Goal: Task Accomplishment & Management: Use online tool/utility

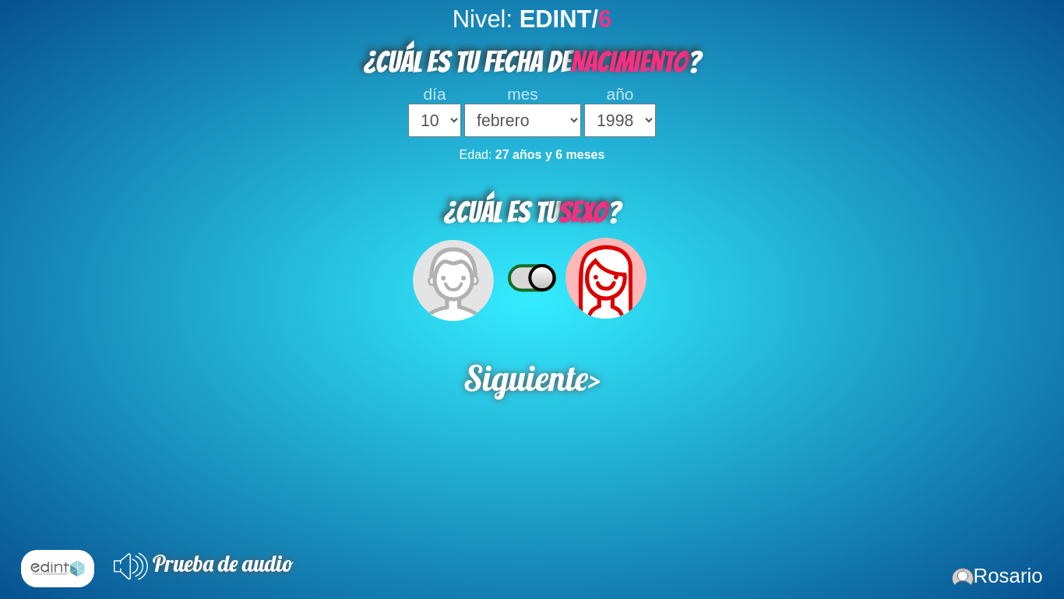
select select "10"
select select "02"
select select "1998"
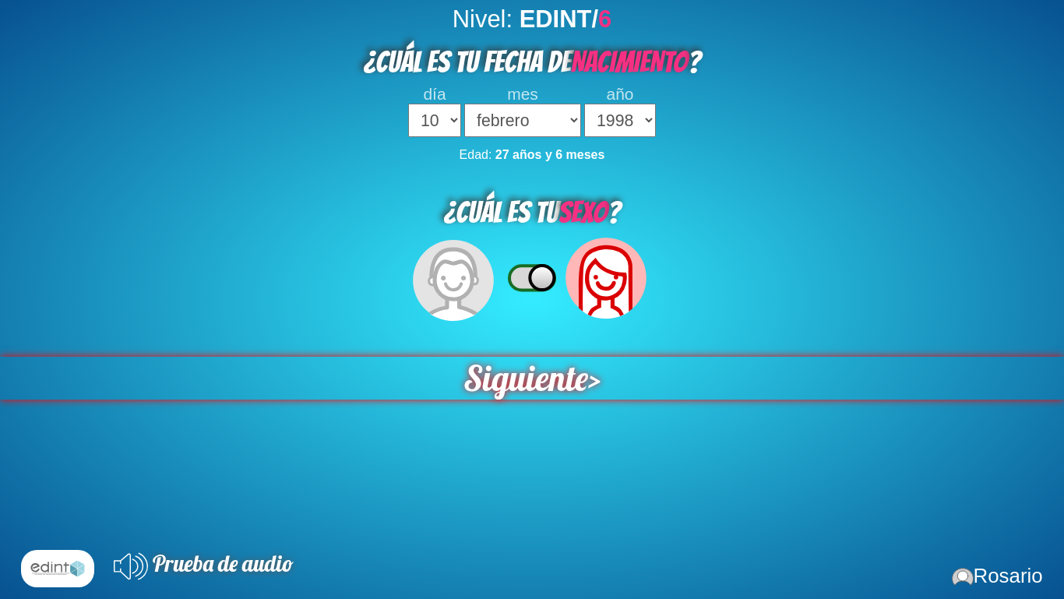
click at [555, 375] on span "Siguiente" at bounding box center [525, 378] width 125 height 43
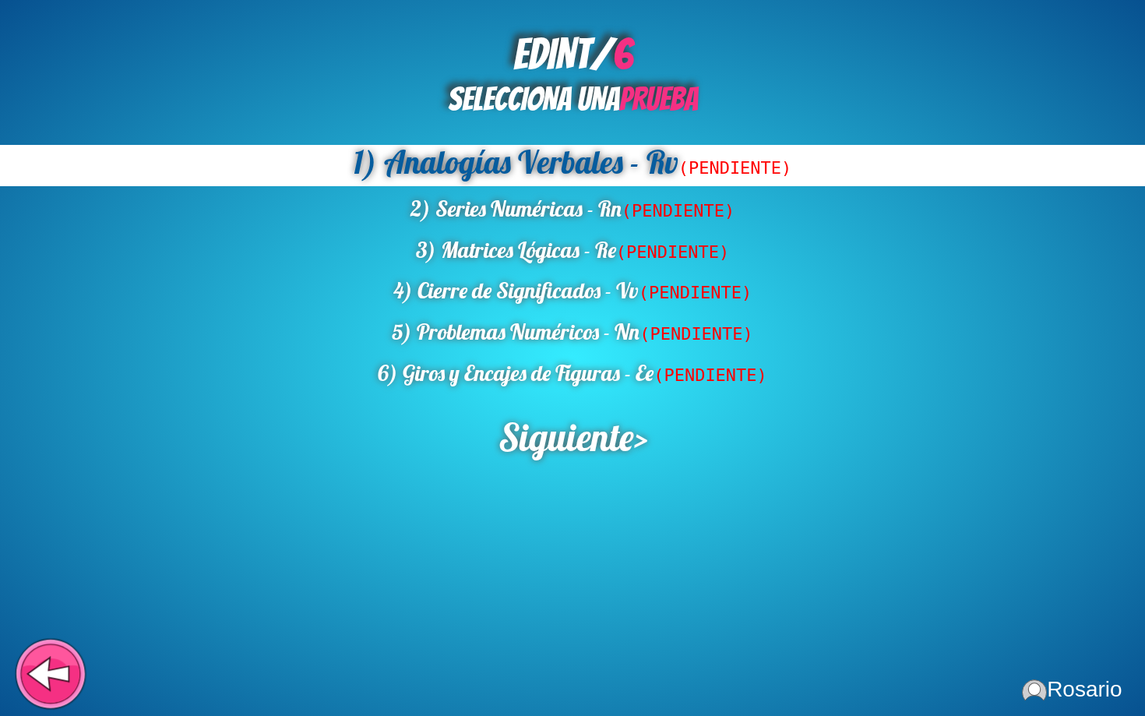
click at [38, 598] on icon at bounding box center [51, 673] width 73 height 73
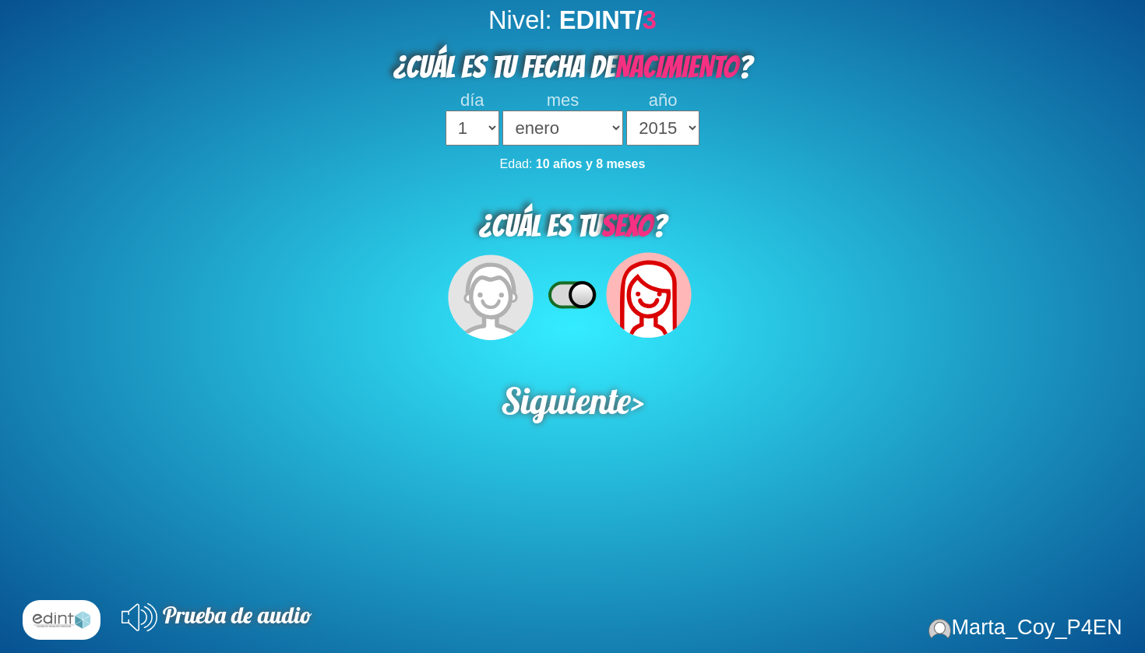
select select "2015"
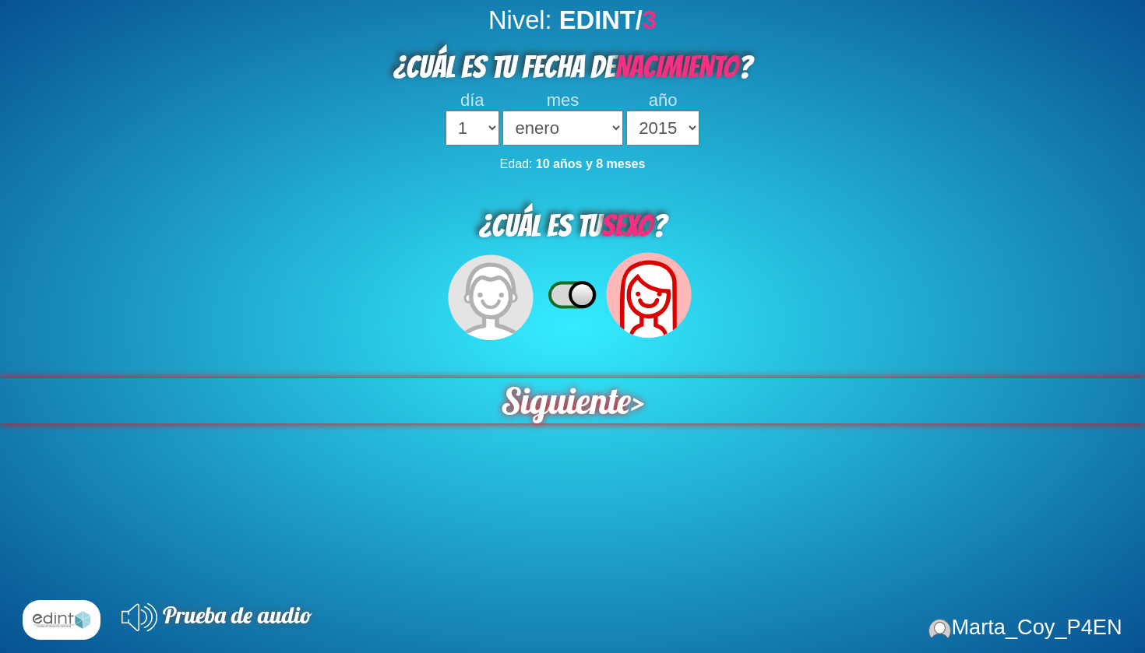
click at [613, 391] on span "Siguiente" at bounding box center [566, 401] width 132 height 46
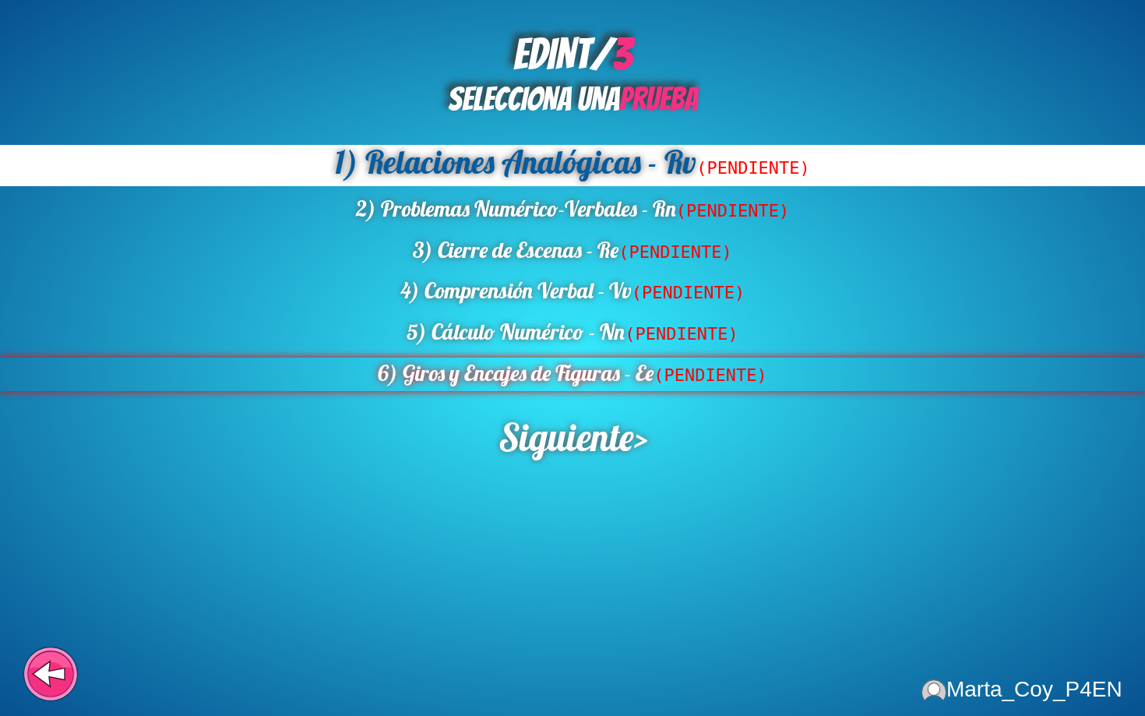
click at [695, 375] on span "(PENDIENTE)" at bounding box center [709, 374] width 113 height 19
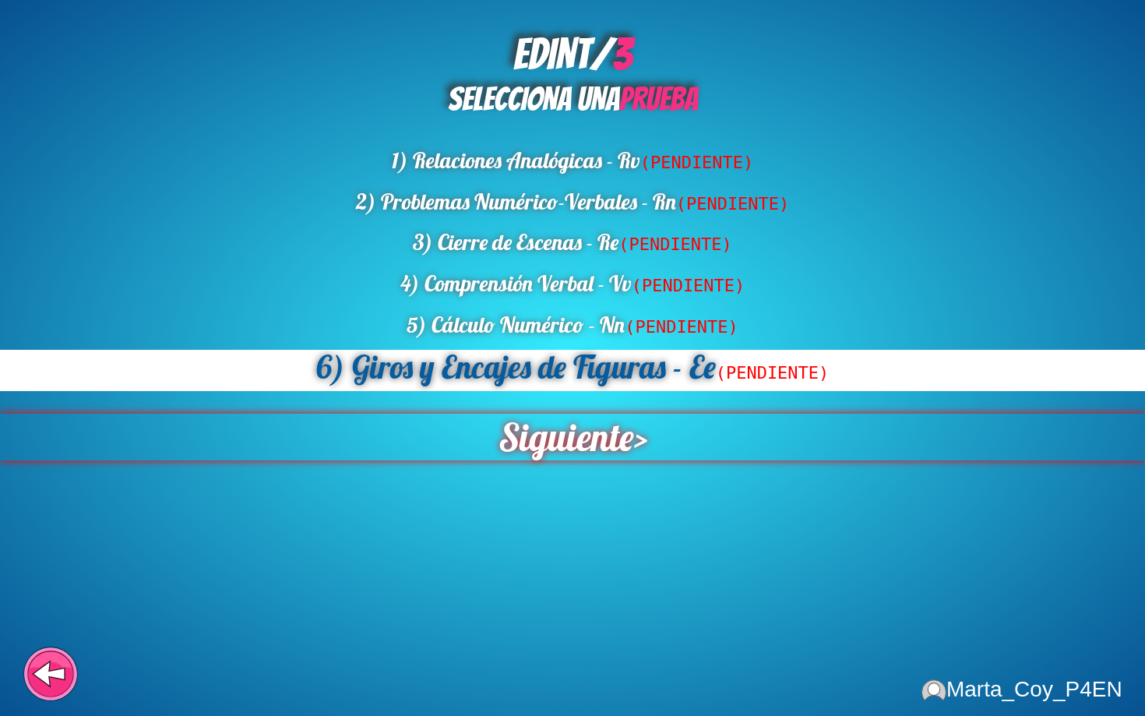
click at [630, 416] on span "Siguiente" at bounding box center [565, 437] width 146 height 51
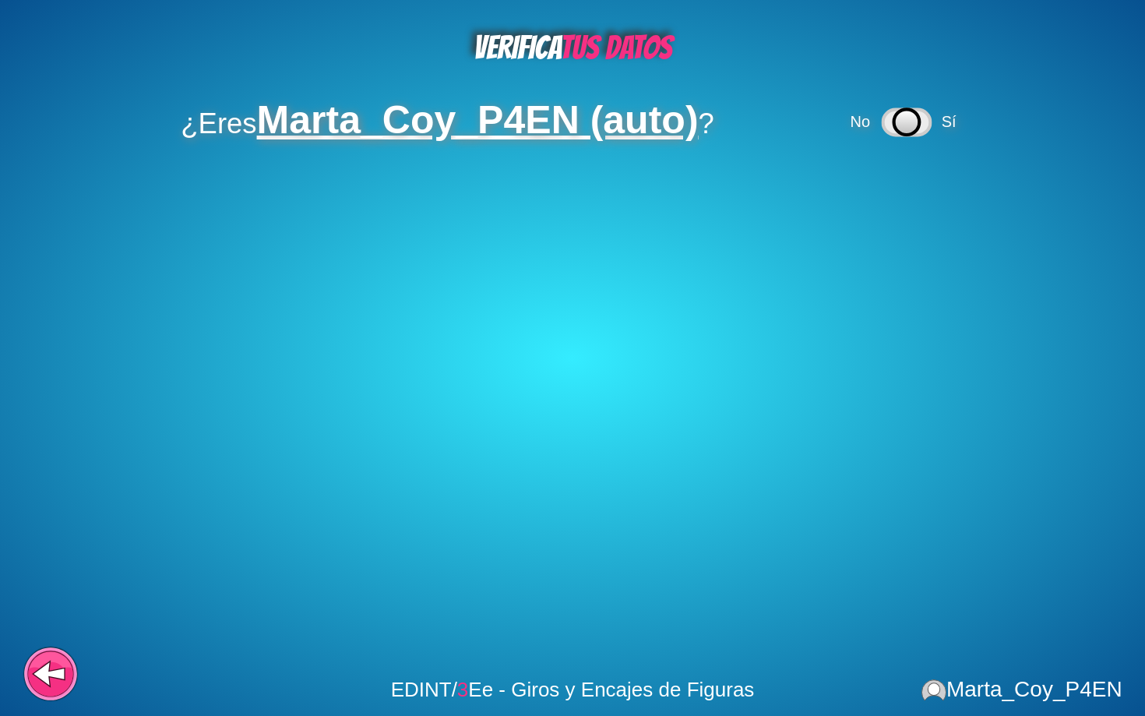
click at [912, 120] on icon at bounding box center [906, 122] width 26 height 26
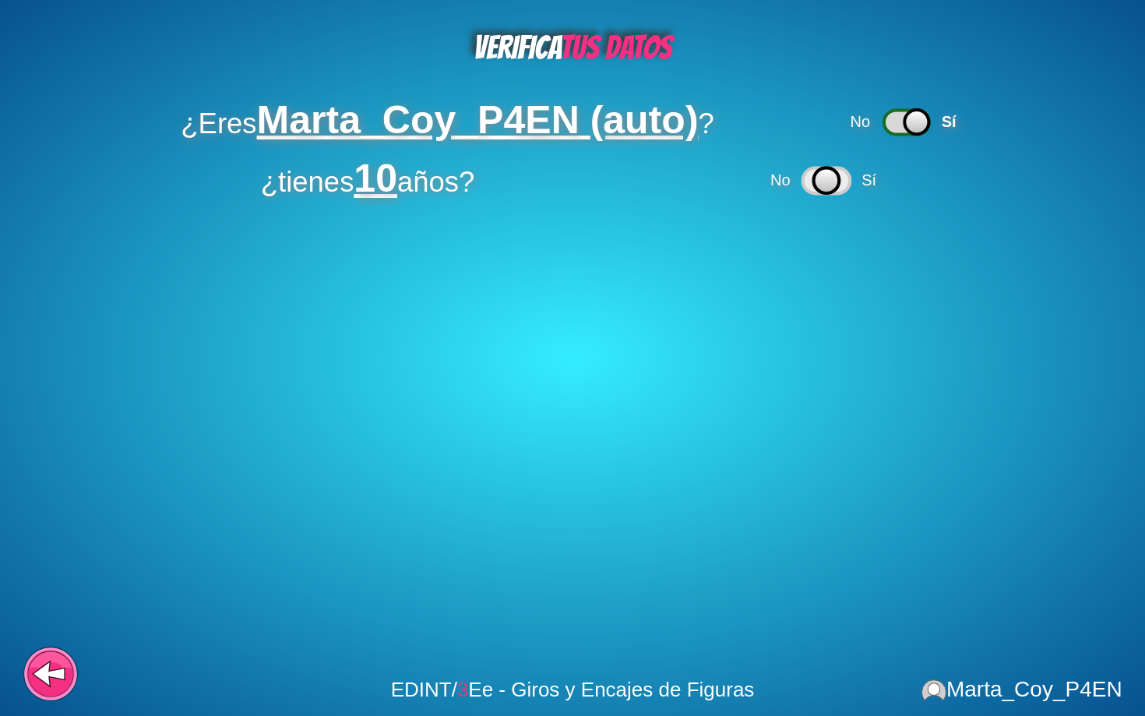
click at [835, 174] on icon at bounding box center [827, 180] width 26 height 26
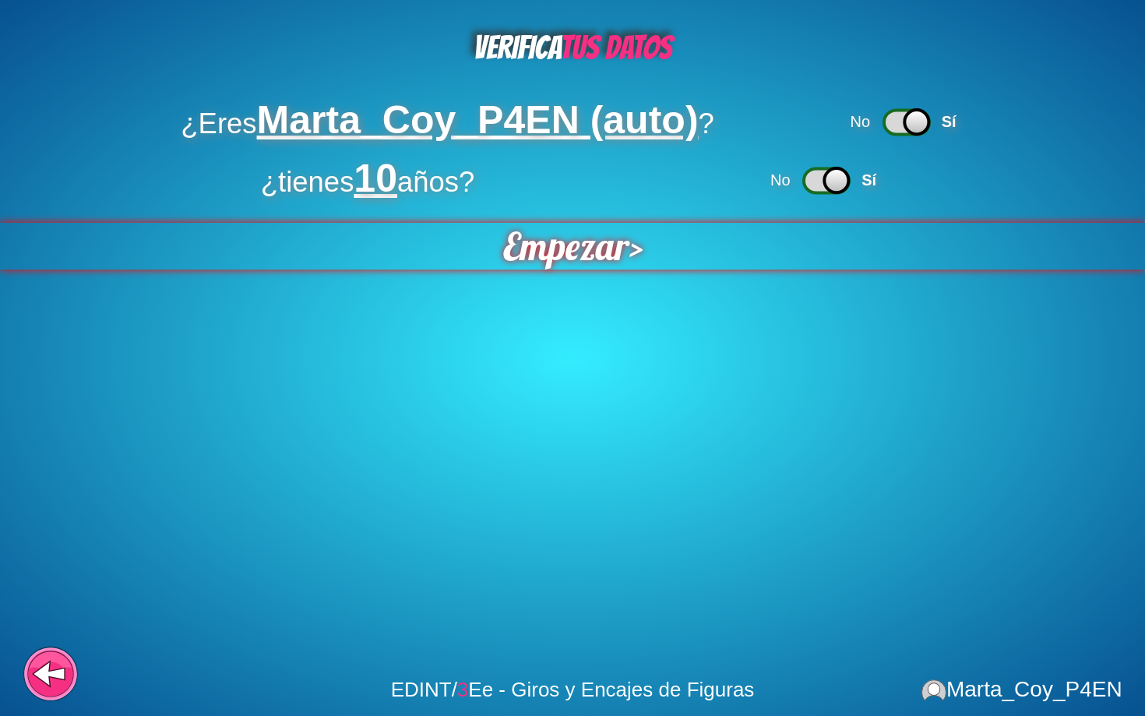
click at [614, 258] on span "Empezar" at bounding box center [565, 245] width 132 height 49
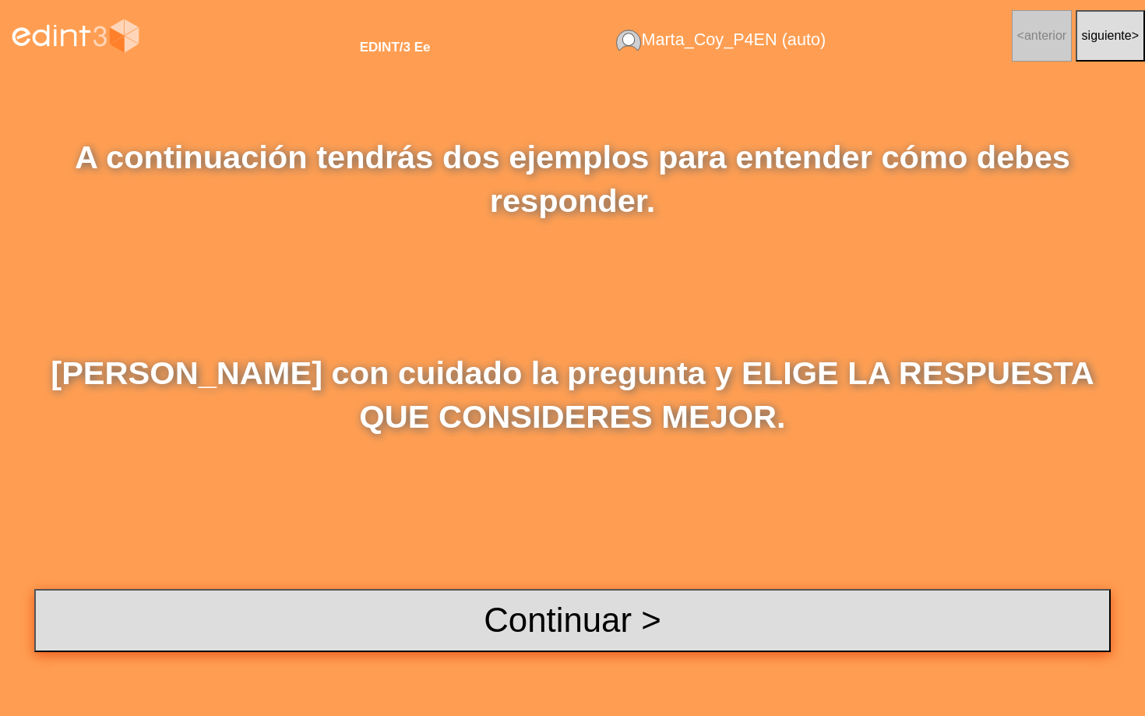
click at [97, 612] on button "Continuar >" at bounding box center [572, 620] width 1076 height 63
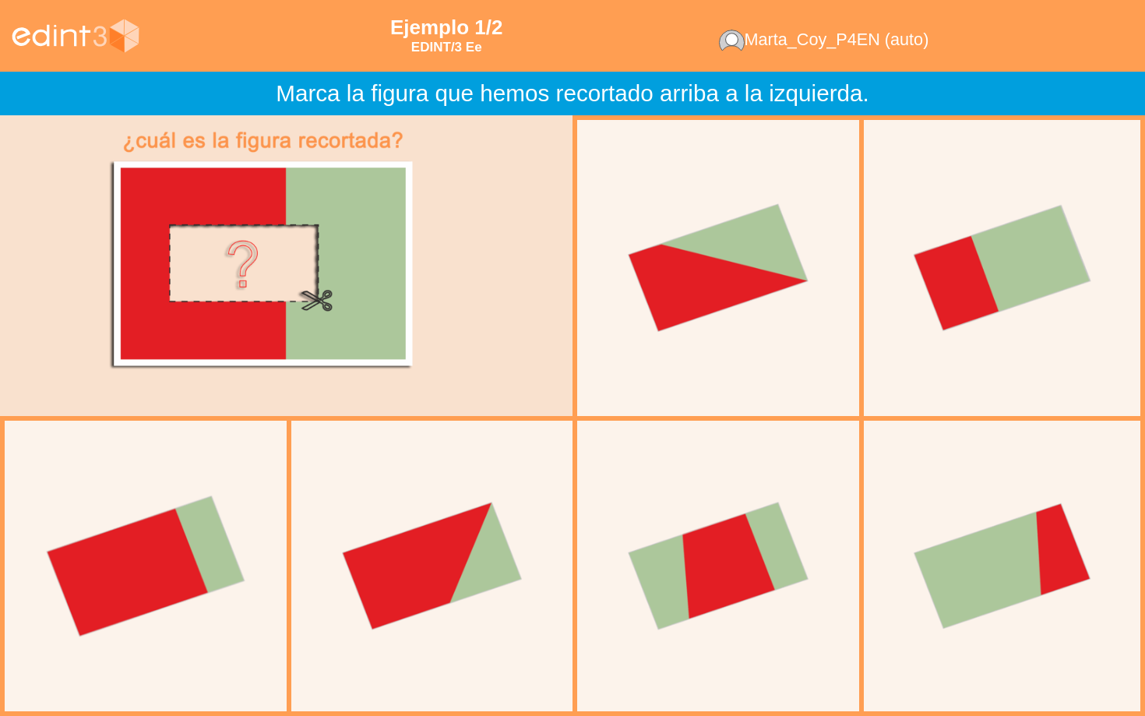
click at [177, 539] on div at bounding box center [146, 565] width 310 height 310
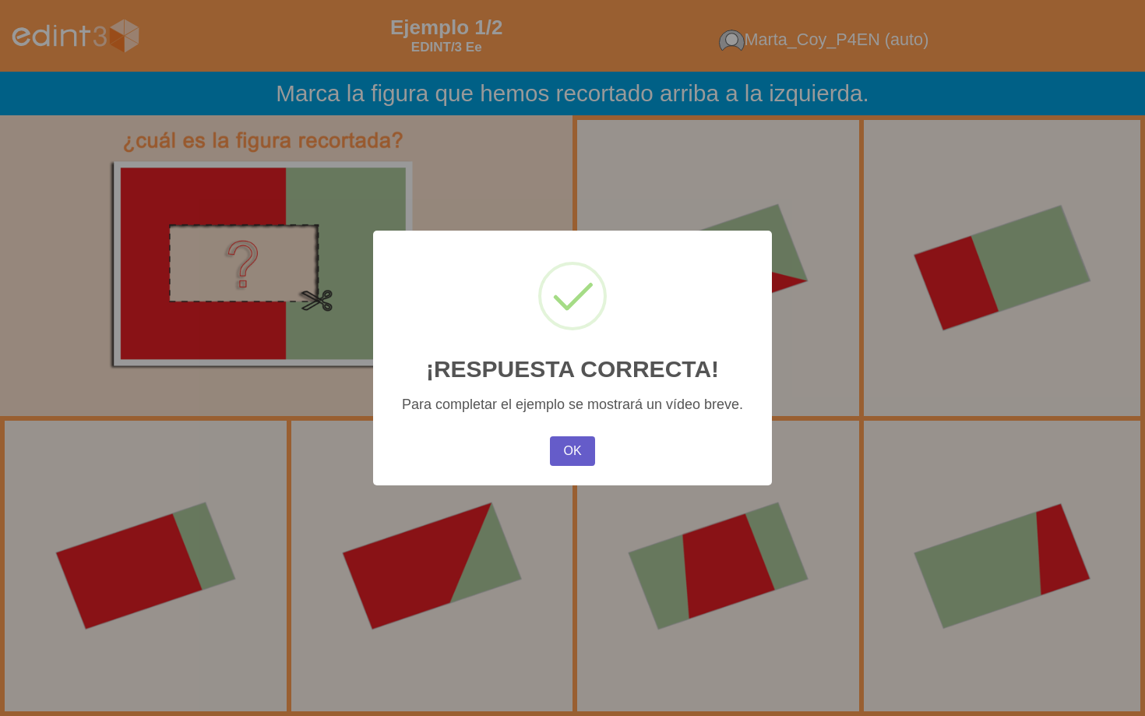
click at [568, 454] on button "OK" at bounding box center [572, 451] width 45 height 30
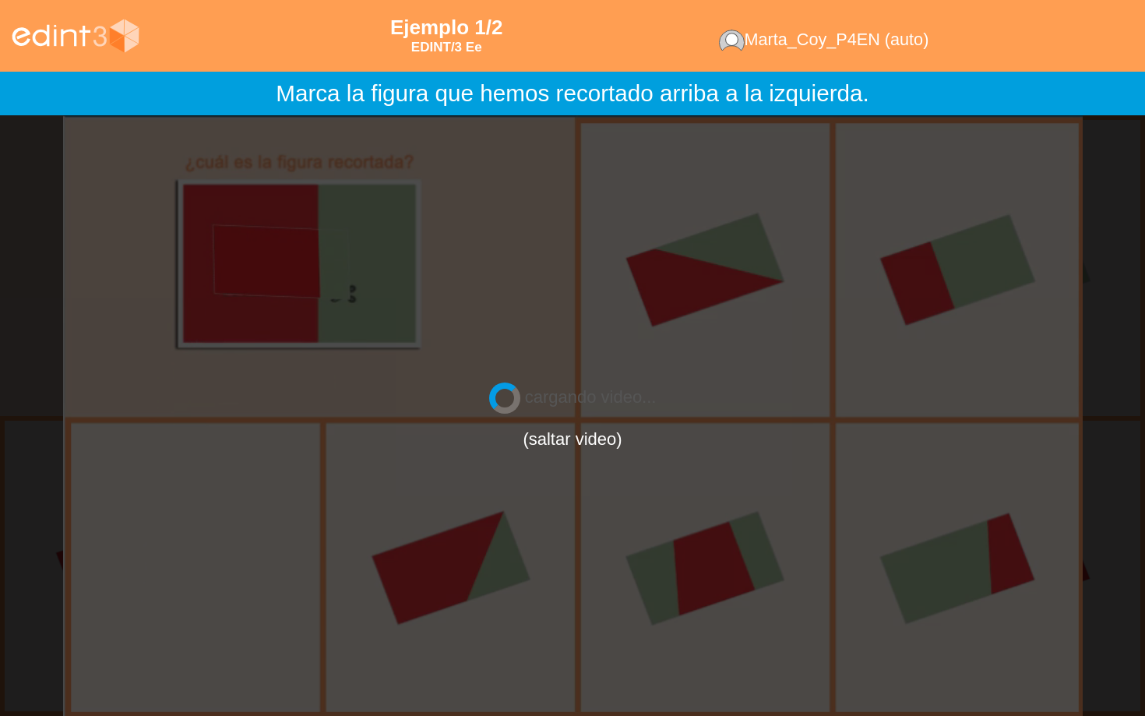
click at [568, 421] on div "× ¡RESPUESTA CORRECTA! Para completar el ejemplo se mostrará un vídeo breve. OK…" at bounding box center [572, 358] width 199 height 128
